Goal: Information Seeking & Learning: Understand process/instructions

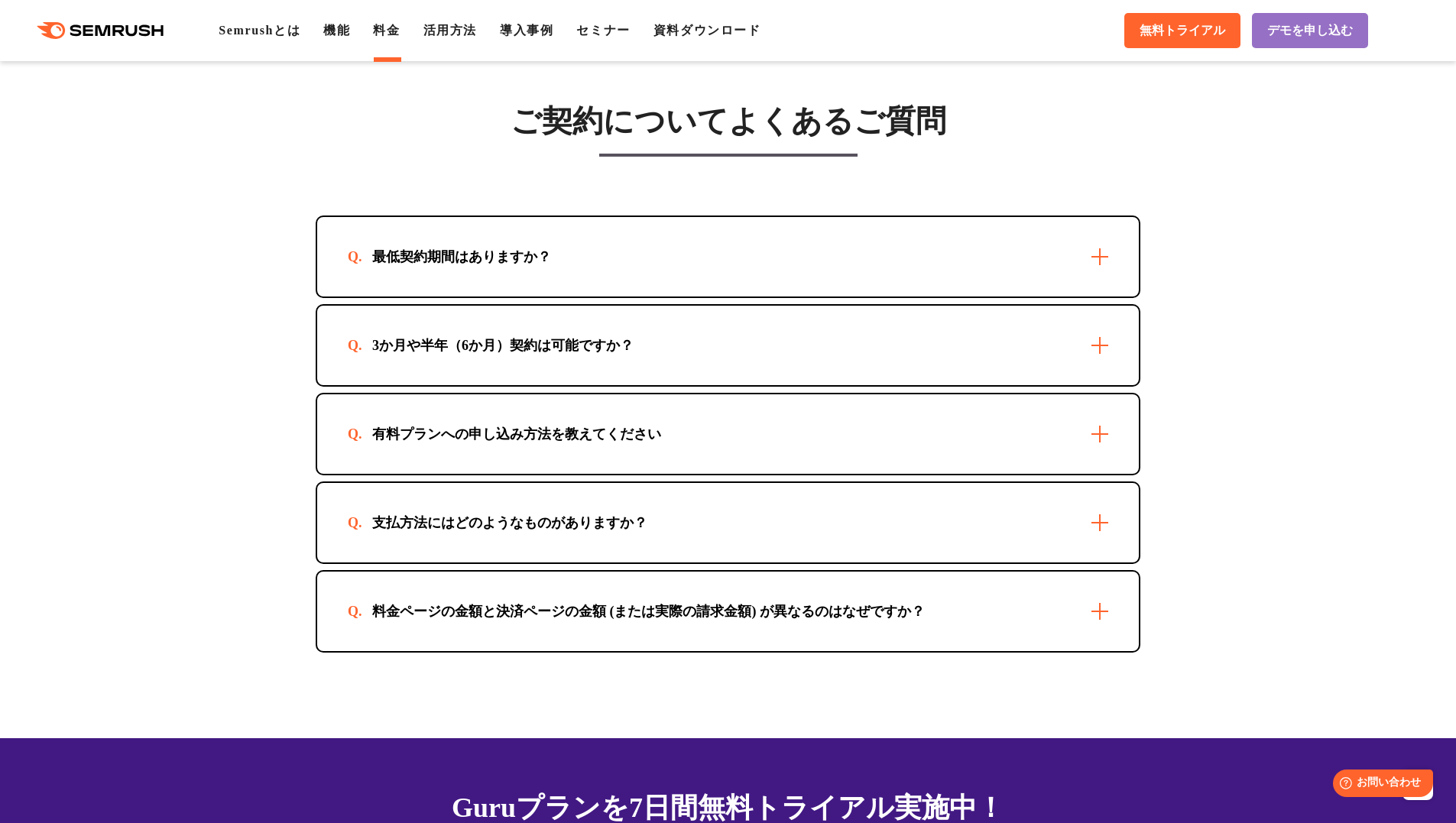
scroll to position [4330, 0]
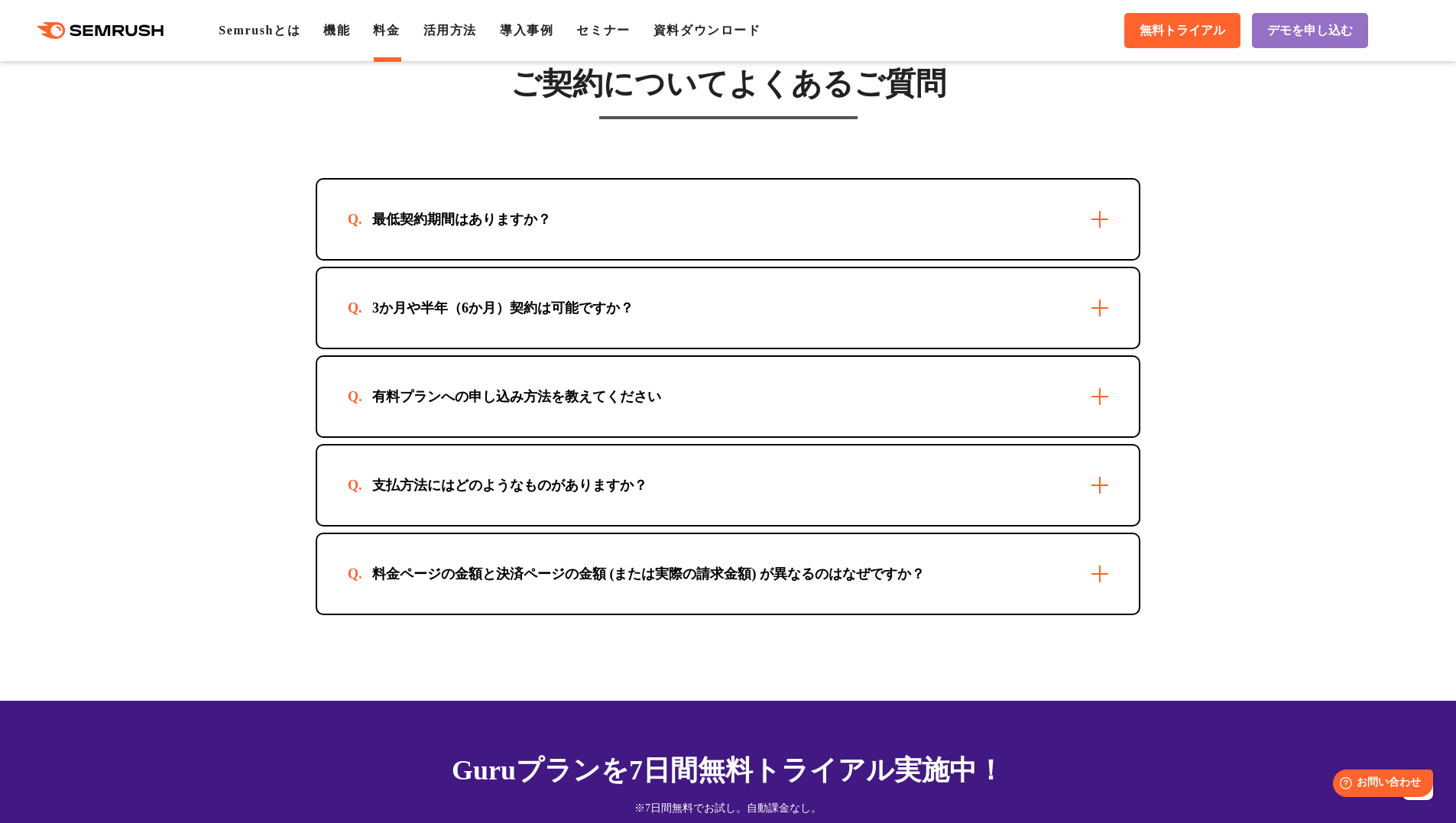
click at [787, 406] on div "有料プランへの申し込み方法を教えてください" at bounding box center [728, 396] width 822 height 80
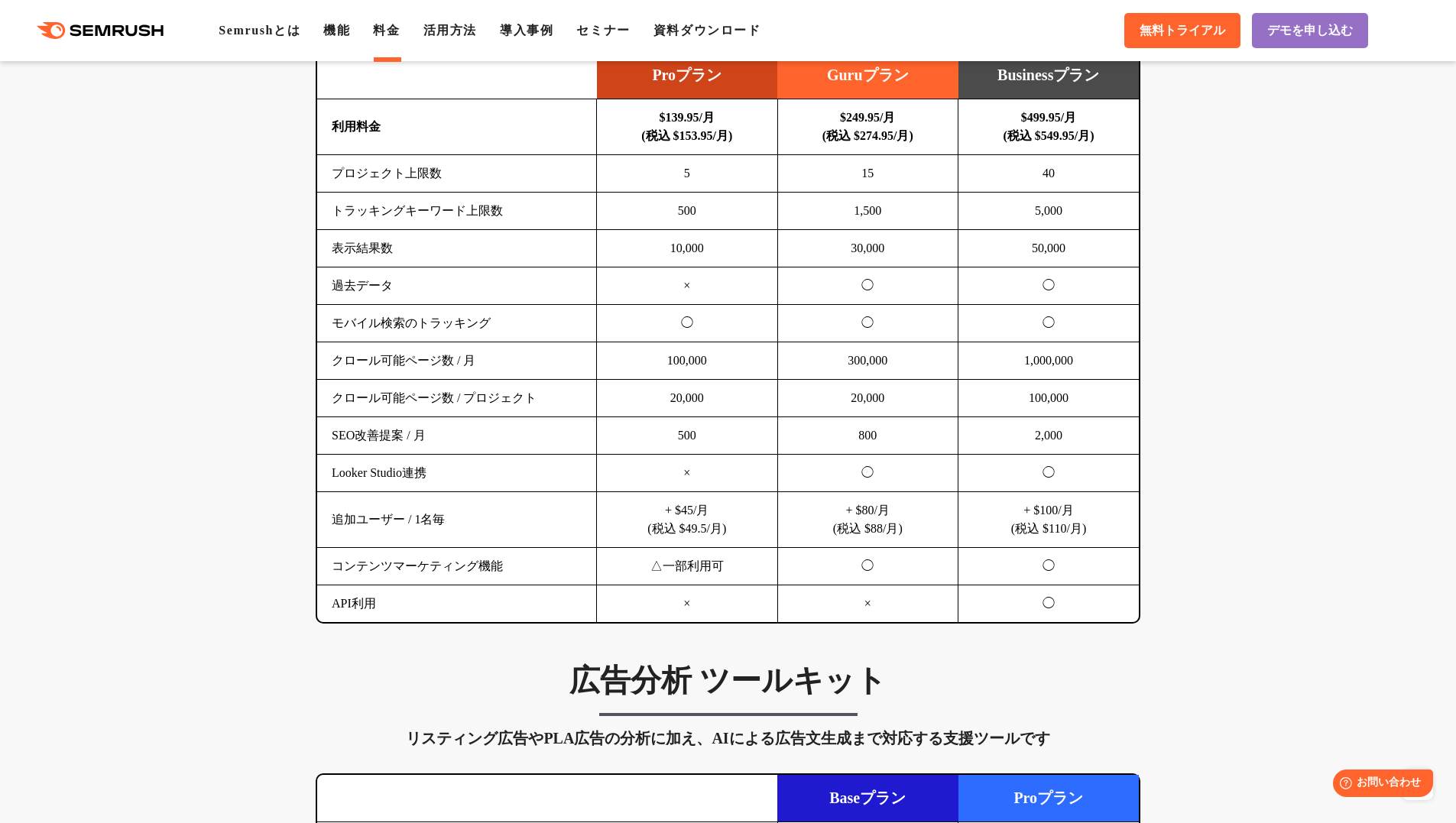
scroll to position [891, 0]
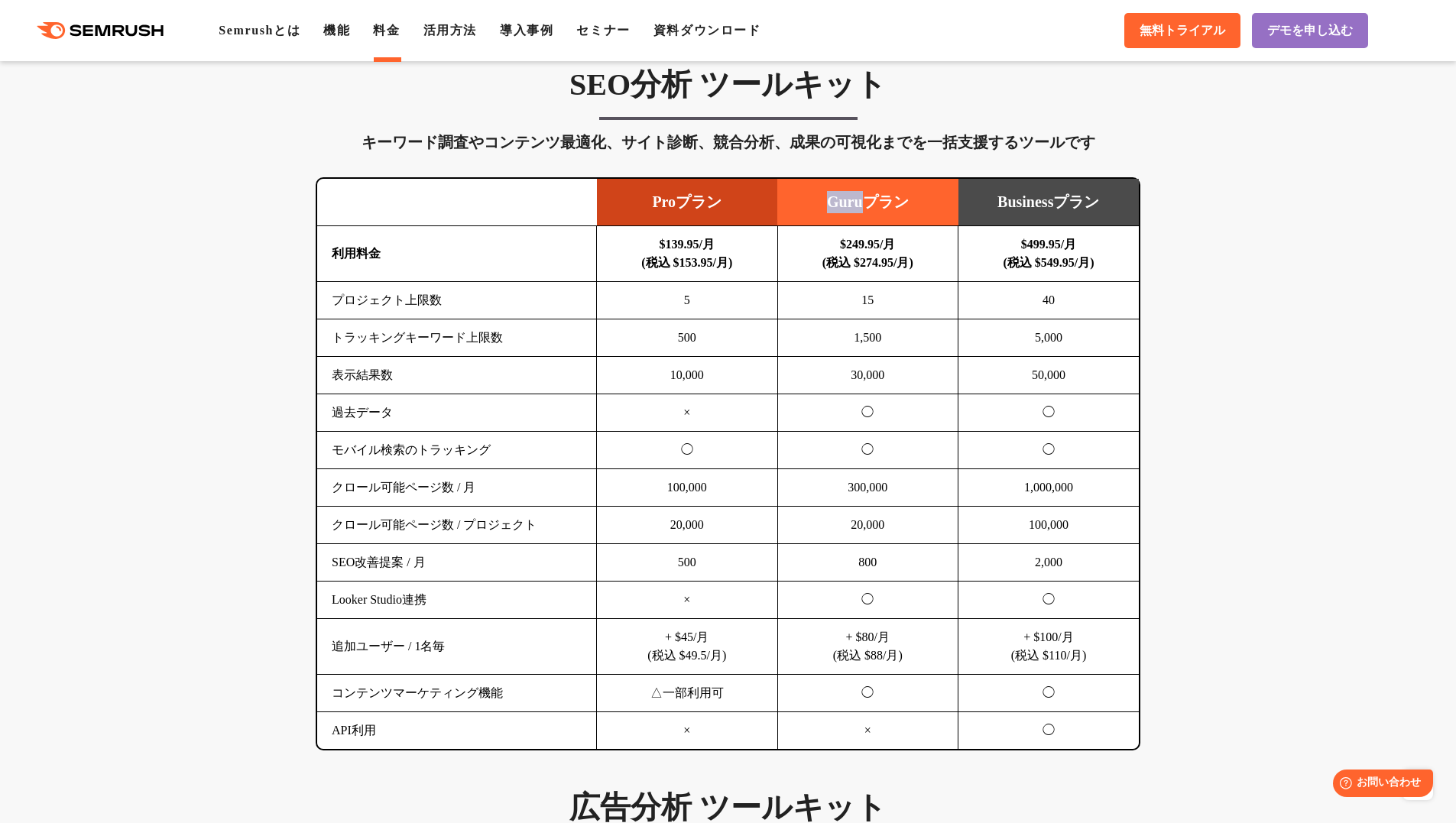
drag, startPoint x: 818, startPoint y: 201, endPoint x: 866, endPoint y: 205, distance: 48.2
click at [866, 205] on td "Guruプラン" at bounding box center [868, 202] width 181 height 47
copy td "Guru"
